Goal: Task Accomplishment & Management: Manage account settings

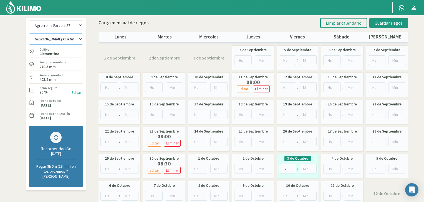
click at [80, 37] on select "[PERSON_NAME] Oro Grande Sector 1 [PERSON_NAME] Oro Grande Sector 2 [PERSON_NAM…" at bounding box center [56, 39] width 54 height 11
click at [29, 34] on select "[PERSON_NAME] Oro Grande Sector 1 [PERSON_NAME] Oro Grande Sector 2 [PERSON_NAM…" at bounding box center [56, 39] width 54 height 11
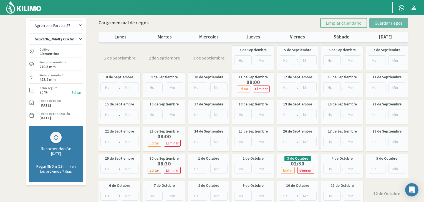
click at [157, 170] on p "Editar" at bounding box center [154, 170] width 10 height 6
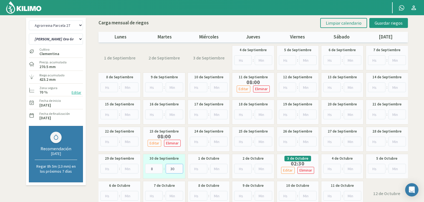
drag, startPoint x: 173, startPoint y: 169, endPoint x: 155, endPoint y: 165, distance: 18.2
click at [155, 165] on div "8 : 30" at bounding box center [164, 169] width 38 height 10
click at [283, 171] on p "Editar" at bounding box center [288, 170] width 10 height 6
drag, startPoint x: 308, startPoint y: 168, endPoint x: 301, endPoint y: 167, distance: 7.6
click at [301, 168] on input "30" at bounding box center [307, 169] width 17 height 10
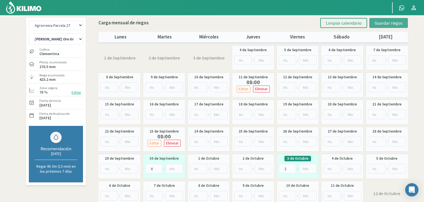
click at [384, 24] on span "Guardar riegos" at bounding box center [388, 23] width 28 height 6
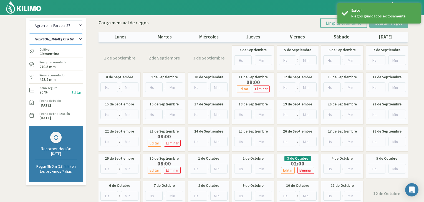
click at [70, 39] on select "[PERSON_NAME] Oro Grande Sector 1 [PERSON_NAME] Oro Grande Sector 2 [PERSON_NAM…" at bounding box center [56, 39] width 54 height 11
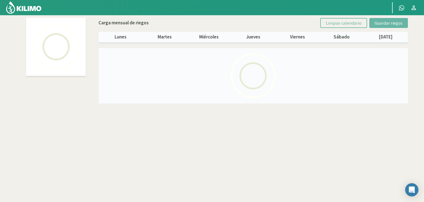
select select "1: Object"
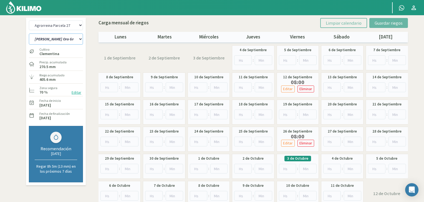
click at [72, 40] on select "[PERSON_NAME] Oro Grande Sector 1 [PERSON_NAME] Oro Grande Sector 2 [PERSON_NAM…" at bounding box center [56, 39] width 54 height 11
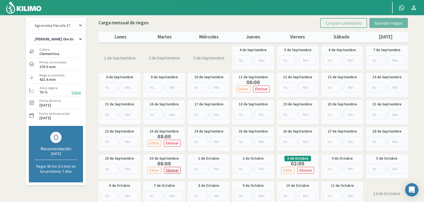
click at [176, 169] on p "Eliminar" at bounding box center [172, 170] width 13 height 6
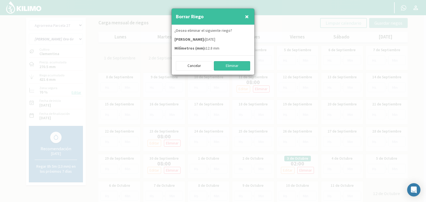
click at [241, 66] on button "Eliminar" at bounding box center [232, 65] width 37 height 9
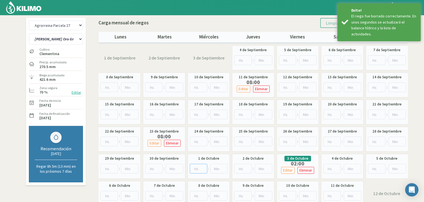
click at [200, 170] on input "number" at bounding box center [198, 169] width 17 height 10
type input "8"
click at [299, 24] on div "Carga mensual de riegos Limpiar calendario Guardar riegos" at bounding box center [252, 23] width 309 height 10
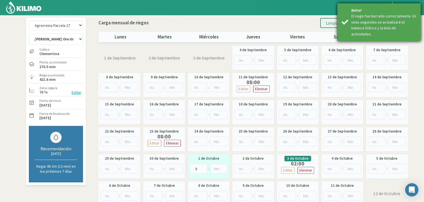
click at [406, 17] on div "El riego fue borrado correctamente. En unos segundos se actualizará el balance …" at bounding box center [383, 25] width 65 height 24
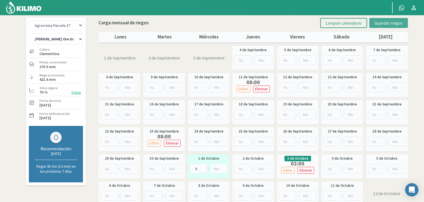
click at [395, 22] on span "Guardar riegos" at bounding box center [388, 23] width 28 height 6
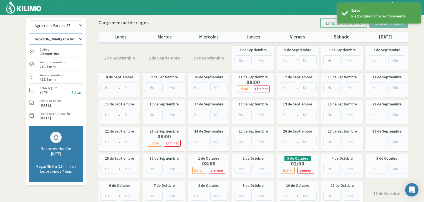
click at [79, 41] on select "[PERSON_NAME] Oro Grande Sector 1 [PERSON_NAME] Oro Grande Sector 2 [PERSON_NAM…" at bounding box center [56, 39] width 54 height 11
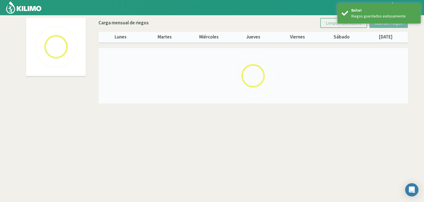
select select "2: Object"
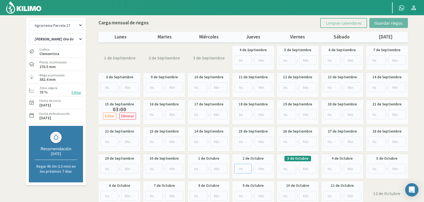
click at [243, 170] on input "number" at bounding box center [242, 169] width 17 height 10
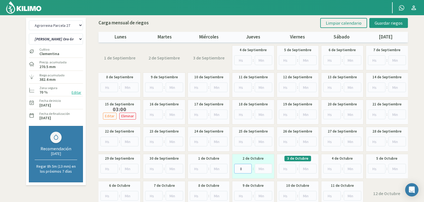
type input "8"
click at [80, 40] on select "[PERSON_NAME] Oro Grande Sector 1 [PERSON_NAME] Oro Grande Sector 2 [PERSON_NAM…" at bounding box center [56, 39] width 54 height 11
click at [286, 173] on input "number" at bounding box center [287, 169] width 17 height 10
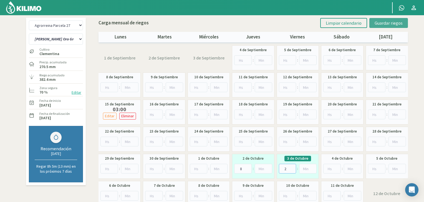
type input "2"
click at [384, 24] on span "Guardar riegos" at bounding box center [388, 23] width 28 height 6
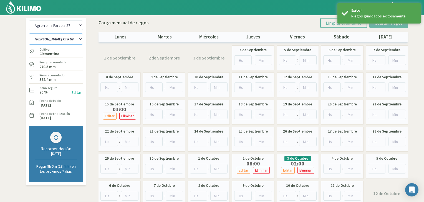
click at [79, 40] on select "[PERSON_NAME] Oro Grande Sector 1 [PERSON_NAME] Oro Grande Sector 2 [PERSON_NAM…" at bounding box center [56, 39] width 54 height 11
click at [29, 34] on select "[PERSON_NAME] Oro Grande Sector 1 [PERSON_NAME] Oro Grande Sector 2 [PERSON_NAM…" at bounding box center [56, 39] width 54 height 11
click at [74, 39] on select "[PERSON_NAME] Oro Grande Sector 1 [PERSON_NAME] Oro Grande Sector 2 [PERSON_NAM…" at bounding box center [56, 39] width 54 height 11
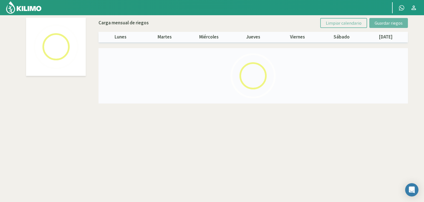
select select "3: Object"
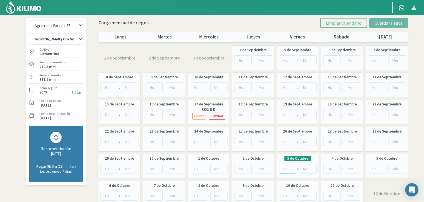
click at [285, 169] on input "number" at bounding box center [287, 169] width 17 height 10
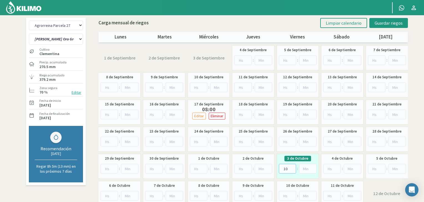
type input "10"
click at [316, 155] on div "3 de Octubre 10 :" at bounding box center [297, 166] width 42 height 25
click at [386, 26] on button "Guardar riegos" at bounding box center [388, 23] width 39 height 10
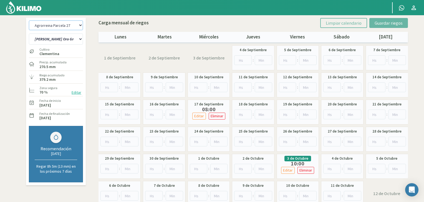
click at [79, 26] on select "Agrorreina Parcela 27 Agrorreina Parcela 42 Agrorreina Parcela 44 Agrorreina Pa…" at bounding box center [56, 26] width 54 height 10
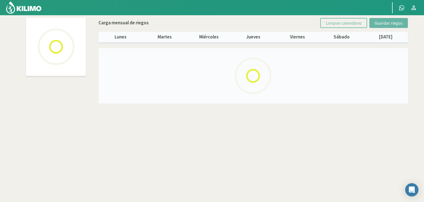
select select "3: Object"
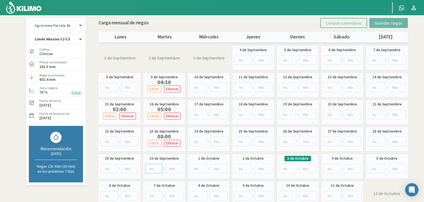
click at [153, 170] on input "number" at bounding box center [153, 169] width 17 height 10
click at [153, 171] on input "number" at bounding box center [153, 169] width 17 height 10
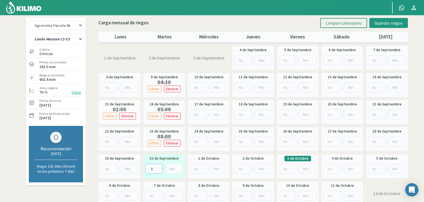
type input "8"
click at [168, 169] on input "number" at bounding box center [173, 169] width 17 height 10
type input "30"
click at [287, 170] on input "number" at bounding box center [287, 169] width 17 height 10
type input "2"
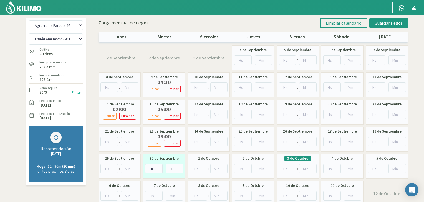
type input "2.3"
type input "2"
click at [305, 169] on input "number" at bounding box center [307, 169] width 17 height 10
type input "30"
click at [318, 157] on div "3 de Octubre 2 : 30" at bounding box center [297, 166] width 42 height 25
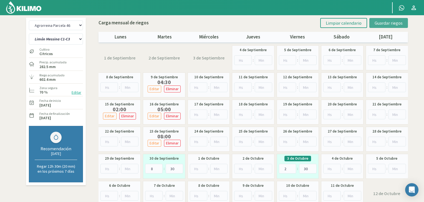
click at [384, 25] on span "Guardar riegos" at bounding box center [388, 23] width 28 height 6
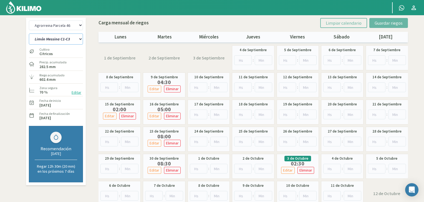
click at [45, 37] on select "Limón Messina C1-C3 Limón Messina C2-C4" at bounding box center [56, 39] width 54 height 11
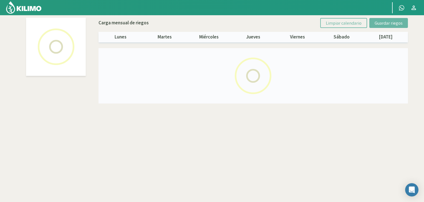
select select "3: Object"
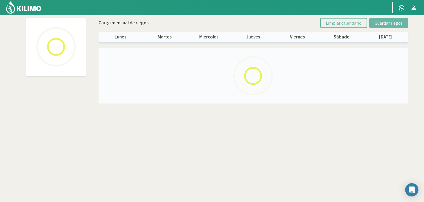
select select "1: Object"
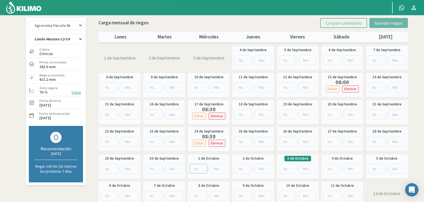
click at [195, 168] on input "number" at bounding box center [198, 169] width 17 height 10
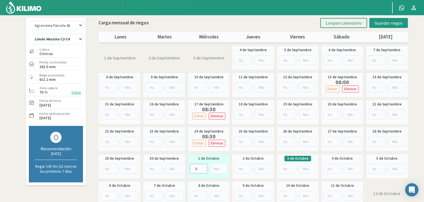
type input "8"
click at [216, 168] on input "number" at bounding box center [218, 169] width 17 height 10
type input "30"
click at [280, 167] on input "number" at bounding box center [287, 169] width 17 height 10
type input "2"
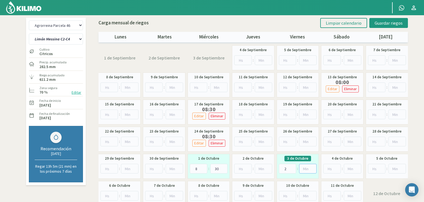
click at [302, 167] on input "number" at bounding box center [307, 169] width 17 height 10
type input "30"
click at [316, 154] on div "1 de Septiembre 2 de Septiembre 3 de Septiembre 4 de Septiembre : 5 de Septiemb…" at bounding box center [252, 125] width 309 height 161
click at [386, 21] on span "Guardar riegos" at bounding box center [388, 23] width 28 height 6
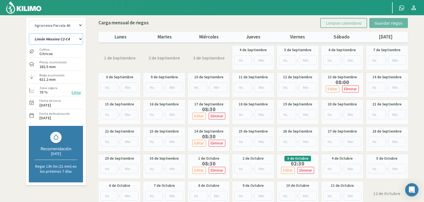
click at [63, 37] on select "Limón Messina C1-C3 Limón Messina C2-C4" at bounding box center [56, 39] width 54 height 11
click at [67, 28] on select "Agrorreina Parcela 27 Agrorreina Parcela 42 Agrorreina Parcela 44 Agrorreina Pa…" at bounding box center [56, 26] width 54 height 10
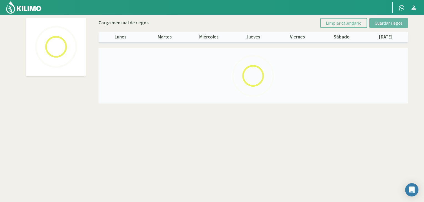
select select "1: Object"
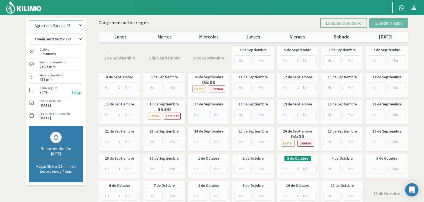
click at [77, 28] on select "Agrorreina Parcela 27 Agrorreina Parcela 42 Agrorreina Parcela 44 Agrorreina Pa…" at bounding box center [56, 26] width 54 height 10
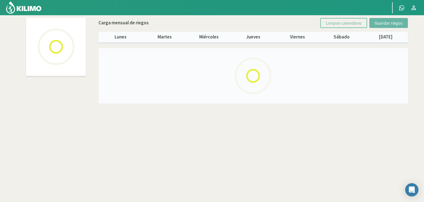
select select "2: Object"
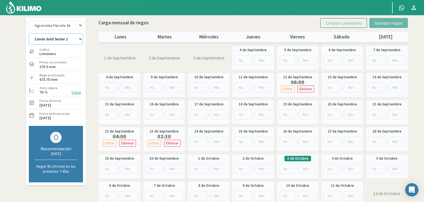
click at [75, 34] on select "Limón Sutil Sector 2 Naranja Fukumoto" at bounding box center [56, 39] width 54 height 11
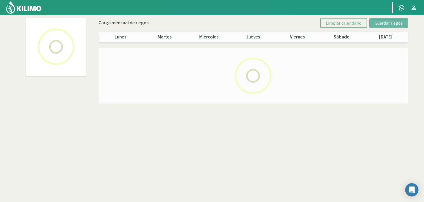
select select "2: Object"
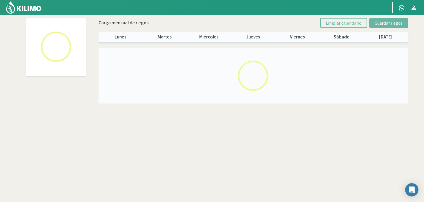
select select "1: Object"
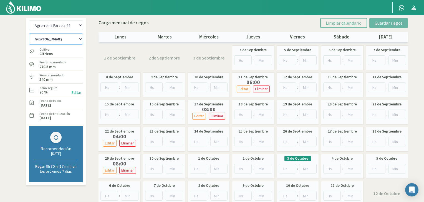
click at [79, 37] on select "Limón Sutil Sector 2 Naranja Fukumoto" at bounding box center [56, 39] width 54 height 11
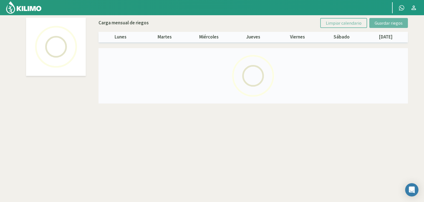
select select "2: Object"
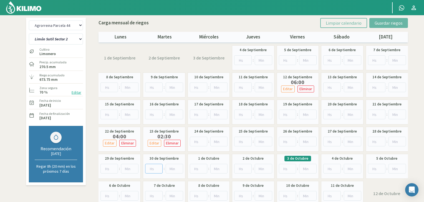
click at [152, 172] on input "number" at bounding box center [153, 169] width 17 height 10
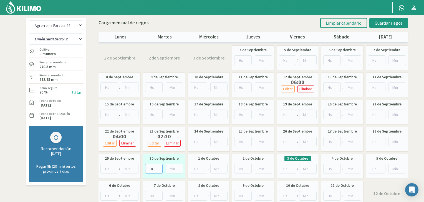
type input "8"
click at [186, 164] on div "1 de Septiembre 2 de Septiembre 3 de Septiembre 4 de Septiembre : 5 de Septiemb…" at bounding box center [252, 125] width 309 height 161
click at [387, 25] on span "Guardar riegos" at bounding box center [388, 23] width 28 height 6
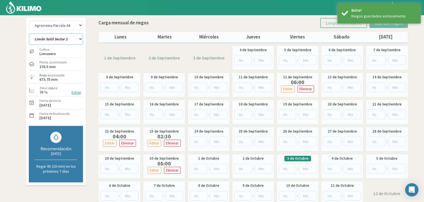
click at [82, 38] on select "Limón Sutil Sector 2 Naranja Fukumoto" at bounding box center [56, 39] width 54 height 11
click at [84, 25] on div "Agrorreina Parcela 27 Agrorreina Parcela 42 Agrorreina Parcela 44 Agrorreina Pa…" at bounding box center [56, 102] width 60 height 168
click at [80, 25] on select "Agrorreina Parcela 27 Agrorreina Parcela 42 Agrorreina Parcela 44 Agrorreina Pa…" at bounding box center [56, 26] width 54 height 10
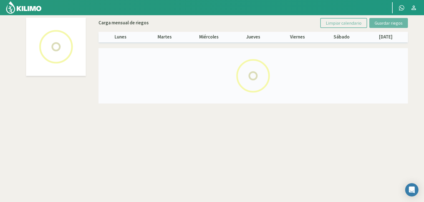
select select "1: Object"
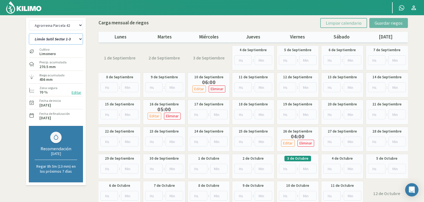
click at [80, 39] on select "Limón Sutil Sector 1-3 Naranja Atwood Sector 6 Naranja Lane Late Sector 7A Nara…" at bounding box center [56, 39] width 54 height 11
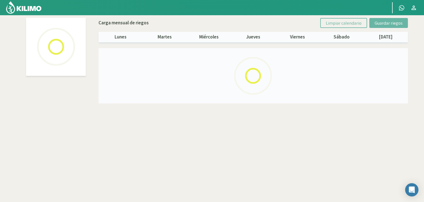
select select "1: Object"
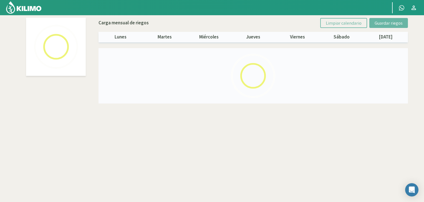
select select "2: Object"
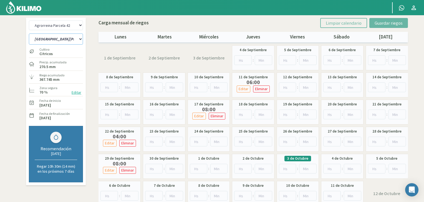
click at [80, 37] on select "Limón Sutil Sector 1-3 Naranja Atwood Sector 6 Naranja Lane Late Sector 7A Nara…" at bounding box center [56, 39] width 54 height 11
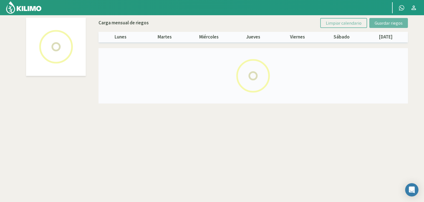
select select "1: Object"
select select "3: Object"
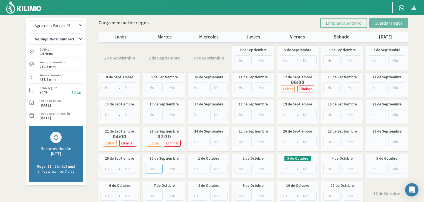
click at [153, 168] on input "number" at bounding box center [153, 169] width 17 height 10
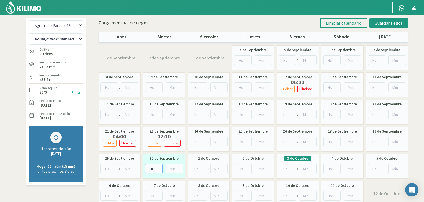
type input "8"
click at [185, 155] on div "30 de Septiembre 8 :" at bounding box center [164, 166] width 42 height 25
drag, startPoint x: 380, startPoint y: 25, endPoint x: 361, endPoint y: 29, distance: 19.7
click at [380, 25] on span "Guardar riegos" at bounding box center [388, 23] width 28 height 6
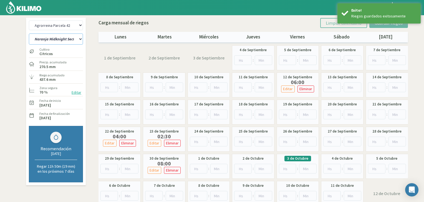
click at [81, 41] on select "Limón Sutil Sector 1-3 Naranja Atwood Sector 6 Naranja Lane Late Sector 7A Nara…" at bounding box center [56, 39] width 54 height 11
click at [79, 26] on select "Agrorreina Parcela 27 Agrorreina Parcela 42 Agrorreina Parcela 44 Agrorreina Pa…" at bounding box center [56, 26] width 54 height 10
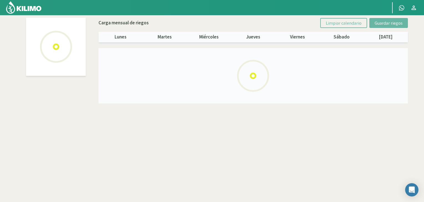
select select "4: Object"
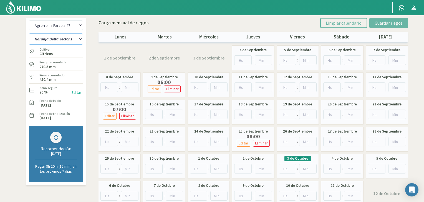
click at [78, 41] on select "Naranja Delta Sector 1 Naranja Fukumoto Sector 3 Naranja Midknight Sector 2" at bounding box center [56, 39] width 54 height 11
click at [81, 26] on select "Agrorreina Parcela 27 Agrorreina Parcela 42 Agrorreina Parcela 44 Agrorreina Pa…" at bounding box center [56, 26] width 54 height 10
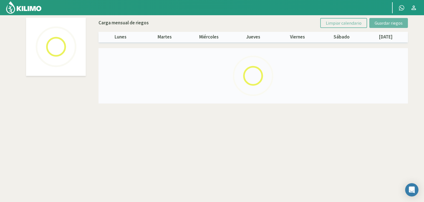
select select "1: Object"
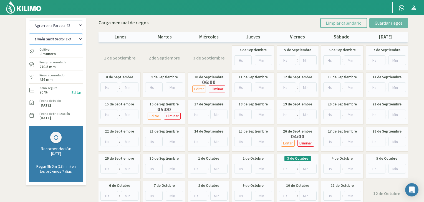
click at [82, 38] on select "Limón Sutil Sector 1-3 Naranja Atwood Sector 6 Naranja Lane Late Sector 7A Nara…" at bounding box center [56, 39] width 54 height 11
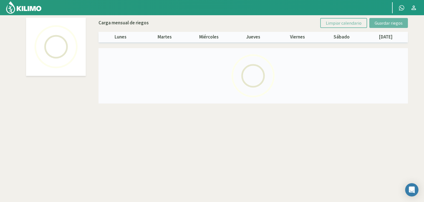
select select "1: Object"
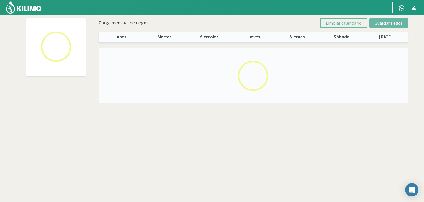
select select "5: Object"
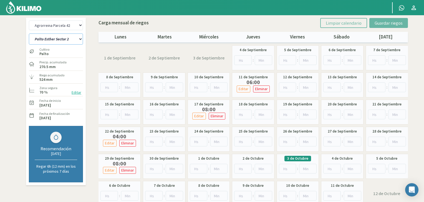
click at [80, 37] on select "Limón Sutil Sector 1-3 Naranja Atwood Sector 6 Naranja Lane Late Sector 7A Nara…" at bounding box center [56, 39] width 54 height 11
click at [80, 27] on select "Agrorreina Parcela 27 Agrorreina Parcela 42 Agrorreina Parcela 44 Agrorreina Pa…" at bounding box center [56, 26] width 54 height 10
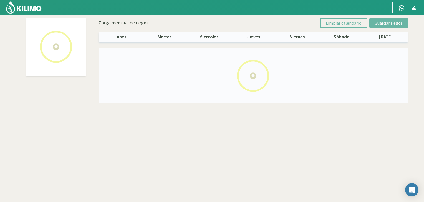
select select "4: Object"
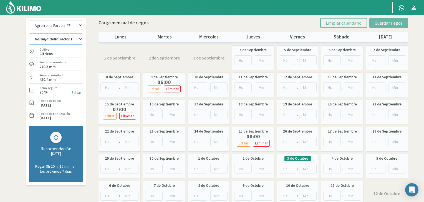
click at [81, 36] on select "Naranja Delta Sector 1 Naranja Fukumoto Sector 3 Naranja Midknight Sector 2" at bounding box center [56, 39] width 54 height 11
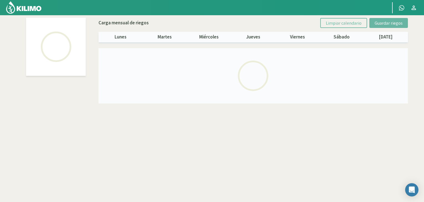
select select "4: Object"
select select "1: Object"
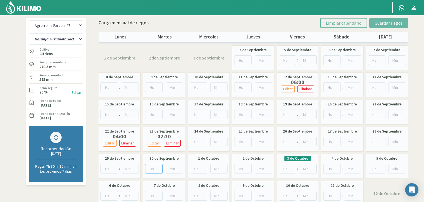
click at [155, 171] on input "number" at bounding box center [153, 169] width 17 height 10
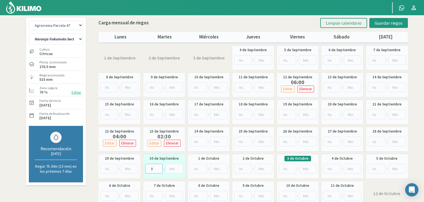
type input "8"
click at [190, 153] on div "1 de Septiembre 2 de Septiembre 3 de Septiembre 4 de Septiembre : 5 de Septiemb…" at bounding box center [252, 125] width 309 height 161
click at [397, 22] on span "Guardar riegos" at bounding box center [388, 23] width 28 height 6
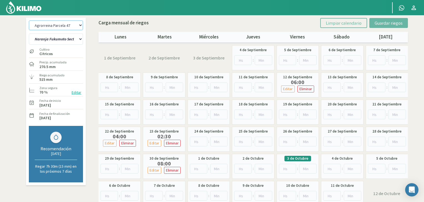
click at [73, 26] on select "Agrorreina Parcela 27 Agrorreina Parcela 42 Agrorreina Parcela 44 Agrorreina Pa…" at bounding box center [56, 26] width 54 height 10
click at [29, 21] on select "Agrorreina Parcela 27 Agrorreina Parcela 42 Agrorreina Parcela 44 Agrorreina Pa…" at bounding box center [56, 26] width 54 height 10
click at [71, 34] on select "Naranja Delta Sector 1 Naranja Fukumoto Sector 3 Naranja Midknight Sector 2" at bounding box center [56, 39] width 54 height 11
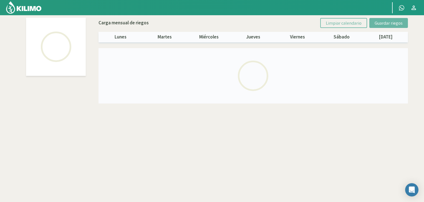
select select "4: Object"
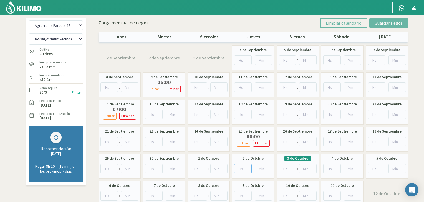
click at [241, 170] on input "number" at bounding box center [242, 169] width 17 height 10
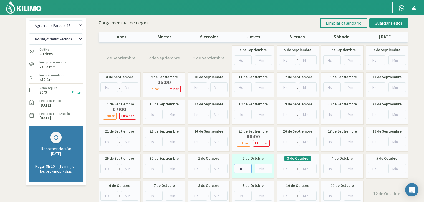
type input "8"
click at [273, 177] on div "2 de Octubre 8 :" at bounding box center [253, 166] width 42 height 25
click at [384, 21] on span "Guardar riegos" at bounding box center [388, 23] width 28 height 6
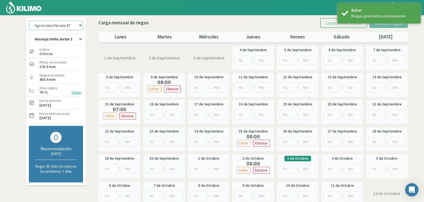
click at [72, 27] on select "Agrorreina Parcela 27 Agrorreina Parcela 42 Agrorreina Parcela 44 Agrorreina Pa…" at bounding box center [56, 26] width 54 height 10
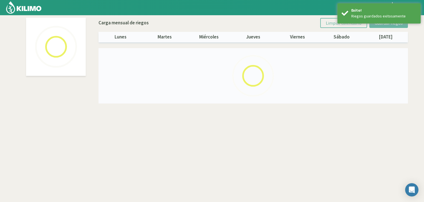
select select "1: Object"
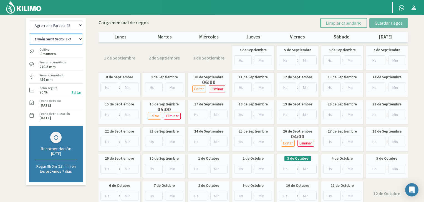
click at [76, 41] on select "Limón Sutil Sector 1-3 Naranja Atwood Sector 6 Naranja Lane Late Sector 7A Nara…" at bounding box center [56, 39] width 54 height 11
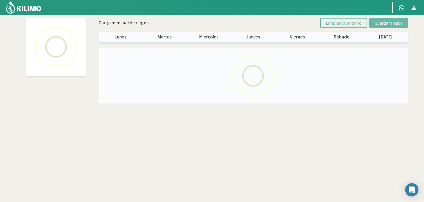
select select "1: Object"
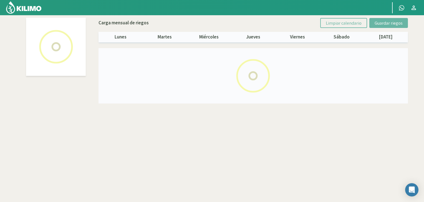
select select "4: Object"
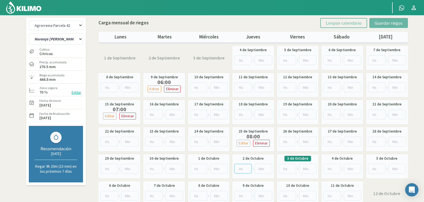
click at [245, 166] on input "number" at bounding box center [242, 169] width 17 height 10
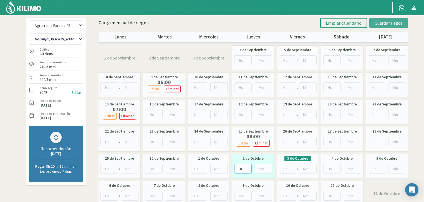
type input "8"
click at [392, 23] on span "Guardar riegos" at bounding box center [388, 23] width 28 height 6
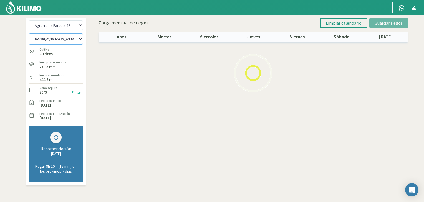
click at [65, 38] on select "Limón Sutil Sector 1-3 Naranja Atwood Sector 6 Naranja Lane Late Sector 7A Nara…" at bounding box center [56, 39] width 54 height 11
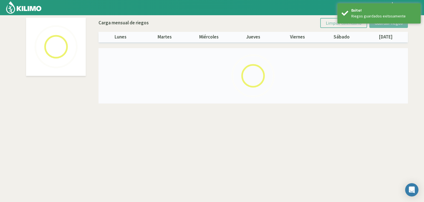
select select "1: Object"
select select "6: Object"
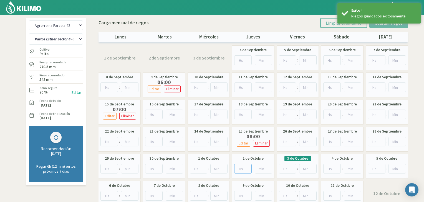
click at [242, 170] on input "number" at bounding box center [242, 169] width 17 height 10
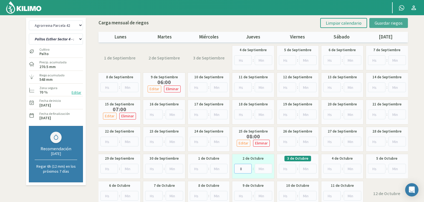
type input "8"
drag, startPoint x: 380, startPoint y: 23, endPoint x: 376, endPoint y: 27, distance: 5.9
click at [380, 23] on span "Guardar riegos" at bounding box center [388, 23] width 28 height 6
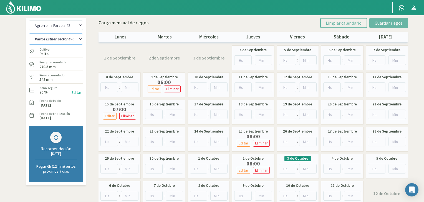
click at [71, 35] on select "Limón Sutil Sector 1-3 Naranja Atwood Sector 6 Naranja Lane Late Sector 7A Nara…" at bounding box center [56, 39] width 54 height 11
click at [79, 25] on select "Agrorreina Parcela 27 Agrorreina Parcela 42 Agrorreina Parcela 44 Agrorreina Pa…" at bounding box center [56, 26] width 54 height 10
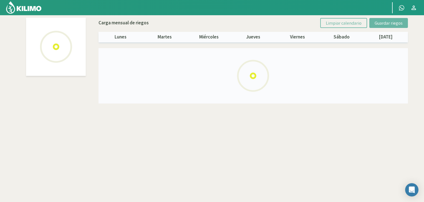
select select "4: Object"
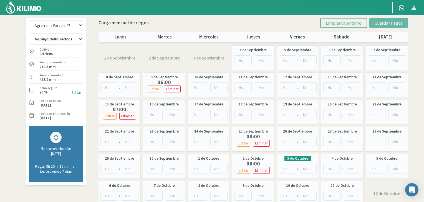
click at [84, 39] on div "Agrorreina Parcela 27 Agrorreina Parcela 42 Agrorreina Parcela 44 Agrorreina Pa…" at bounding box center [56, 102] width 60 height 168
click at [79, 39] on select "Naranja Delta Sector 1 Naranja Fukumoto Sector 3 Naranja Midknight Sector 2" at bounding box center [56, 39] width 54 height 11
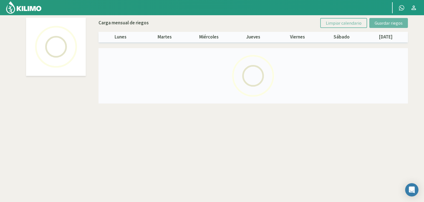
select select "4: Object"
select select "1: Object"
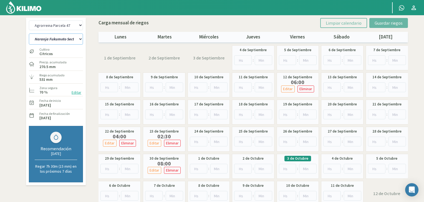
click at [78, 39] on select "Naranja Delta Sector 1 Naranja Fukumoto Sector 3 Naranja Midknight Sector 2" at bounding box center [56, 39] width 54 height 11
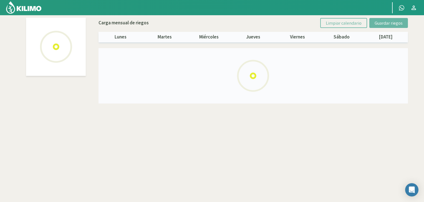
select select "4: Object"
select select "2: Object"
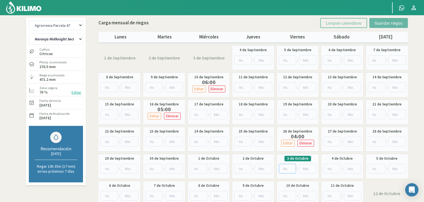
click at [285, 166] on input "number" at bounding box center [287, 169] width 17 height 10
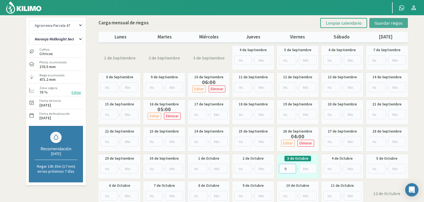
type input "9"
click at [383, 26] on button "Guardar riegos" at bounding box center [388, 23] width 39 height 10
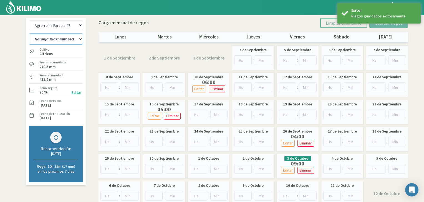
click at [78, 39] on select "Naranja Delta Sector 1 Naranja Fukumoto Sector 3 Naranja Midknight Sector 2" at bounding box center [56, 39] width 54 height 11
click at [76, 26] on select "Agrorreina Parcela 27 Agrorreina Parcela 42 Agrorreina Parcela 44 Agrorreina Pa…" at bounding box center [56, 26] width 54 height 10
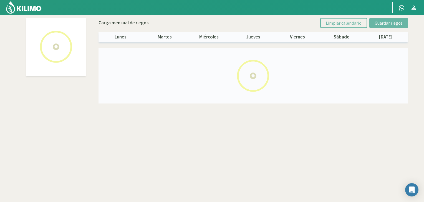
select select "1: Object"
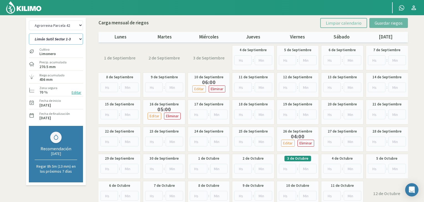
click at [73, 38] on select "Limón Sutil Sector 1-3 Naranja Atwood Sector 6 Naranja Lane Late Sector 7A Nara…" at bounding box center [56, 39] width 54 height 11
click at [285, 167] on input "number" at bounding box center [287, 169] width 17 height 10
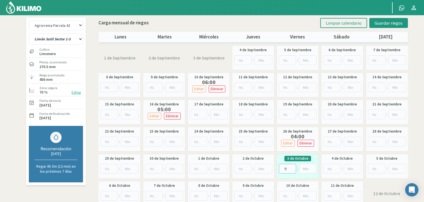
type input "9"
click at [77, 36] on select "Limón Sutil Sector 1-3 Naranja Atwood Sector 6 Naranja Lane Late Sector 7A Nara…" at bounding box center [56, 39] width 54 height 11
click at [29, 34] on select "Limón Sutil Sector 1-3 Naranja Atwood Sector 6 Naranja Lane Late Sector 7A Nara…" at bounding box center [56, 39] width 54 height 11
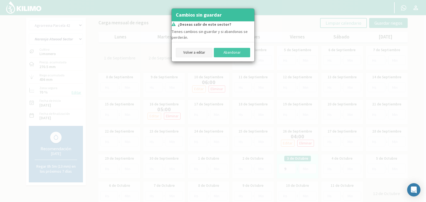
click at [205, 53] on button "Volver a editar" at bounding box center [194, 52] width 37 height 9
select select "0: Object"
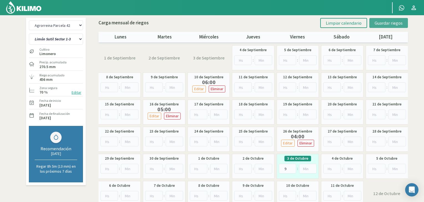
click at [394, 25] on span "Guardar riegos" at bounding box center [388, 23] width 28 height 6
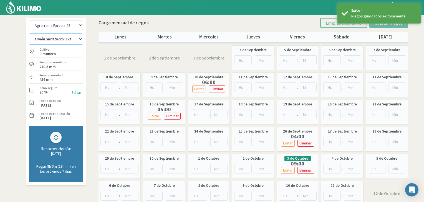
click at [67, 38] on select "Limón Sutil Sector 1-3 Naranja Atwood Sector 6 Naranja Lane Late Sector 7A Nara…" at bounding box center [56, 39] width 54 height 11
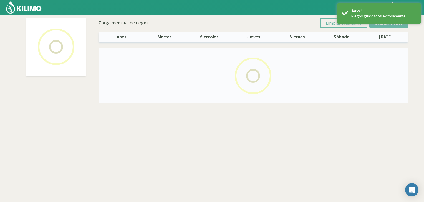
select select "1: Object"
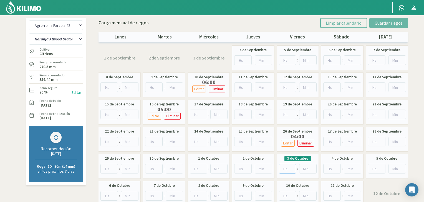
click at [288, 168] on input "number" at bounding box center [287, 169] width 17 height 10
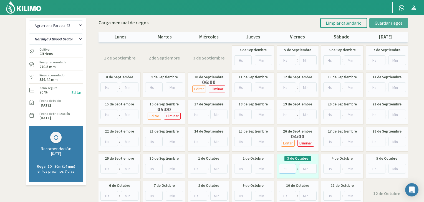
type input "9"
click at [389, 24] on span "Guardar riegos" at bounding box center [388, 23] width 28 height 6
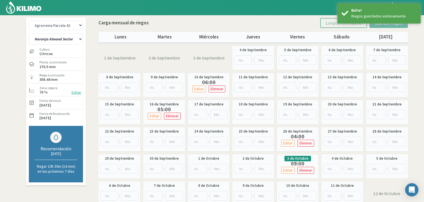
click at [246, 21] on div "Carga mensual de riegos Limpiar calendario Guardar riegos" at bounding box center [252, 23] width 309 height 10
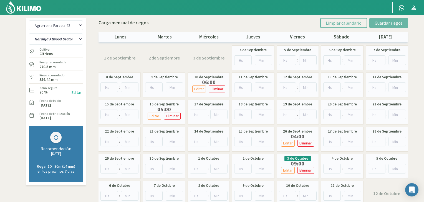
click at [225, 14] on div at bounding box center [192, 7] width 385 height 15
click at [35, 8] on img at bounding box center [24, 7] width 36 height 13
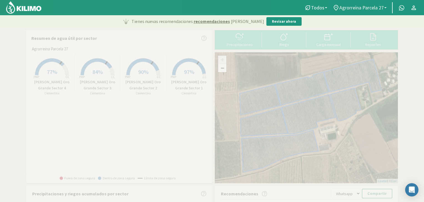
click at [367, 6] on span "Agrorreina Parcela 27" at bounding box center [361, 8] width 44 height 6
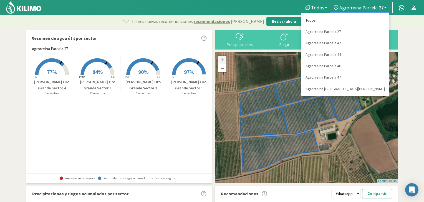
click at [358, 21] on link "Todos" at bounding box center [345, 20] width 88 height 11
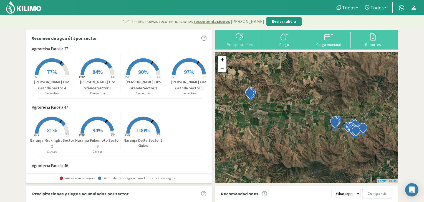
click at [12, 47] on section "Resumen de agua útil por sector Agrorreina Parcela 27 Created with Highcharts 9…" at bounding box center [212, 177] width 424 height 299
